Goal: Find specific page/section: Find specific page/section

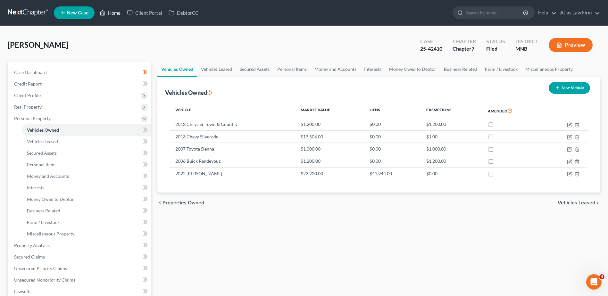
click at [110, 13] on link "Home" at bounding box center [110, 13] width 27 height 12
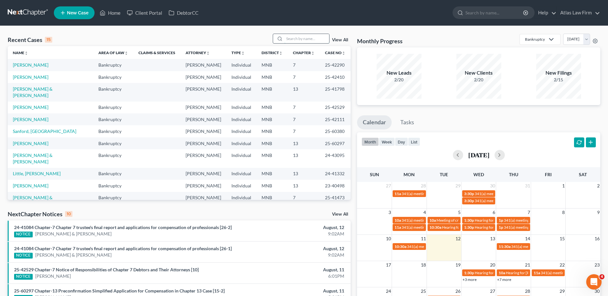
click at [291, 40] on input "search" at bounding box center [306, 38] width 45 height 9
click at [22, 65] on link "[PERSON_NAME]" at bounding box center [31, 64] width 36 height 5
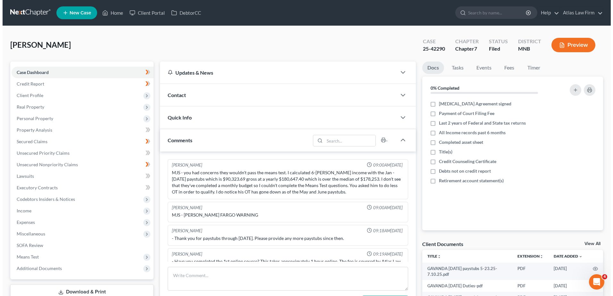
scroll to position [492, 0]
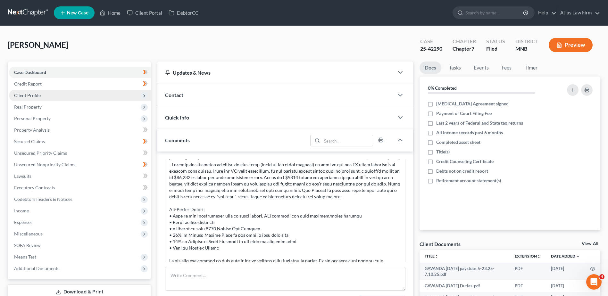
click at [73, 95] on span "Client Profile" at bounding box center [80, 96] width 142 height 12
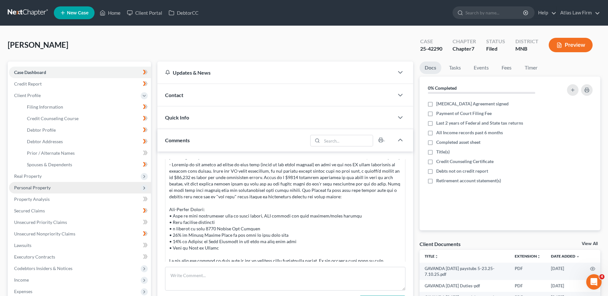
click at [59, 190] on span "Personal Property" at bounding box center [80, 188] width 142 height 12
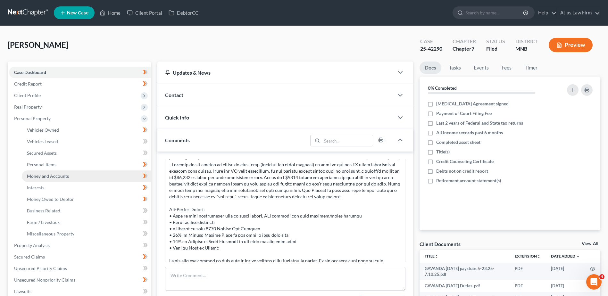
click at [74, 176] on link "Money and Accounts" at bounding box center [86, 177] width 129 height 12
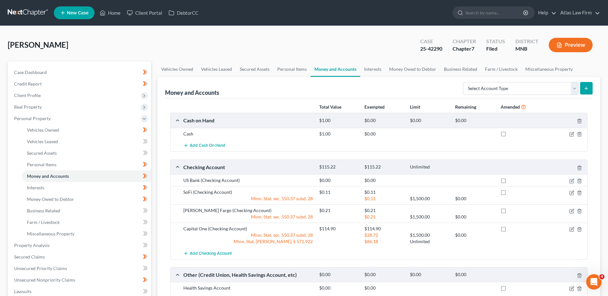
click at [575, 45] on button "Preview" at bounding box center [571, 45] width 44 height 14
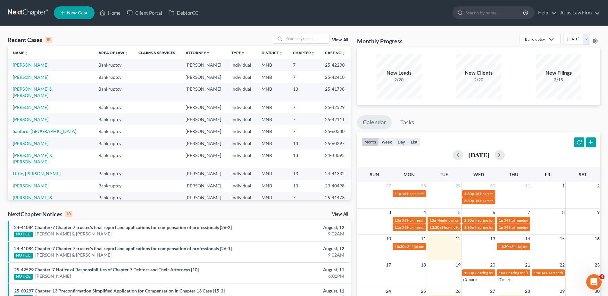
click at [25, 64] on link "[PERSON_NAME]" at bounding box center [31, 64] width 36 height 5
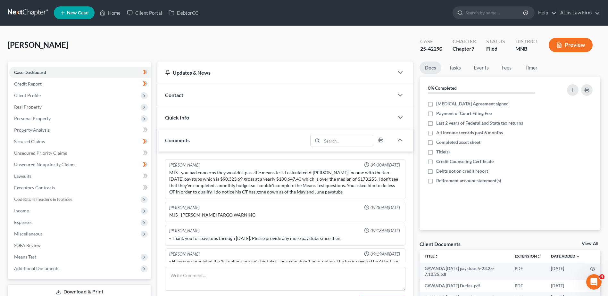
scroll to position [492, 0]
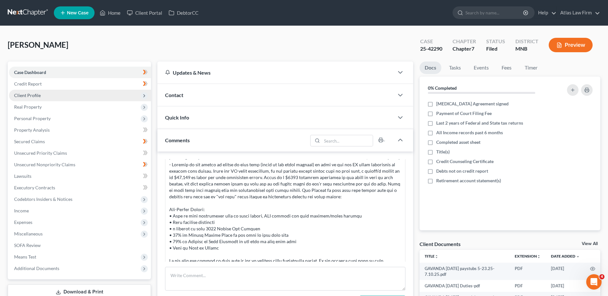
click at [73, 97] on span "Client Profile" at bounding box center [80, 96] width 142 height 12
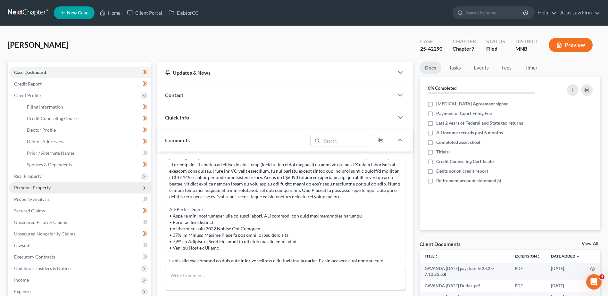
click at [55, 189] on span "Personal Property" at bounding box center [80, 188] width 142 height 12
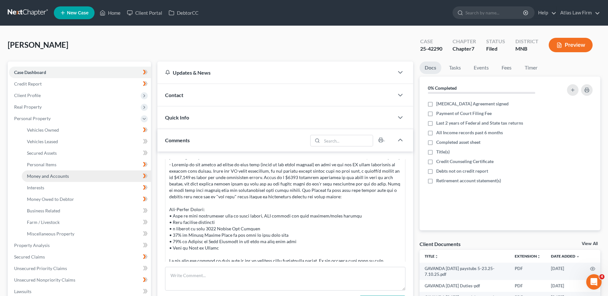
click at [60, 175] on span "Money and Accounts" at bounding box center [48, 175] width 42 height 5
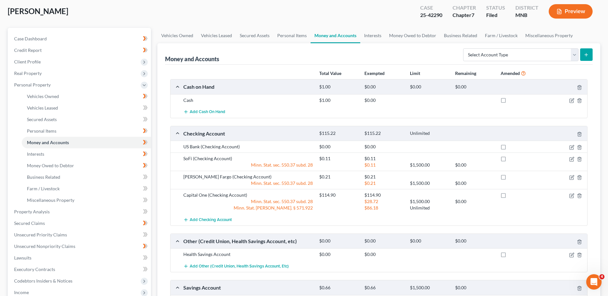
scroll to position [32, 0]
